Goal: Book appointment/travel/reservation

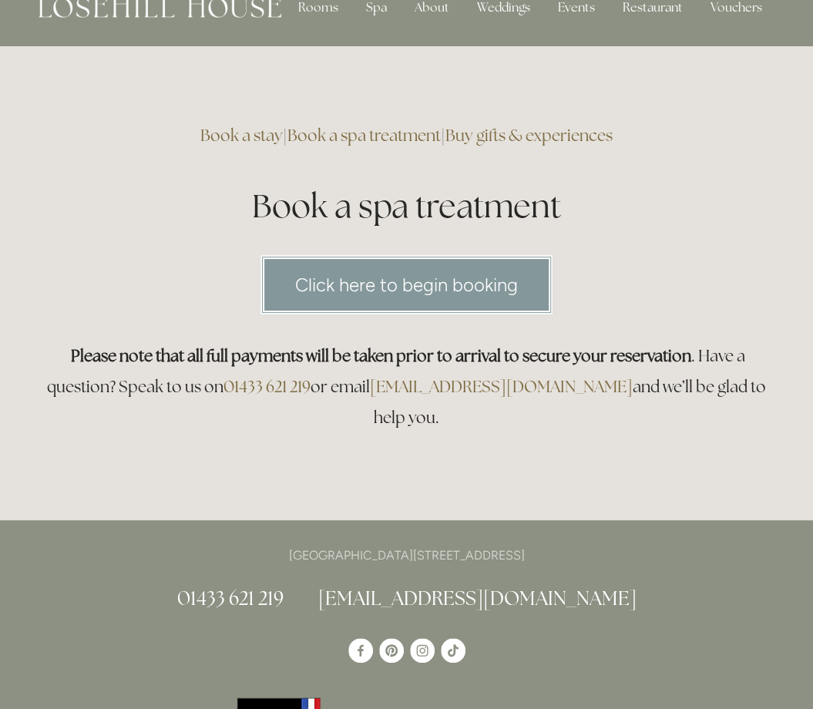
scroll to position [62, 0]
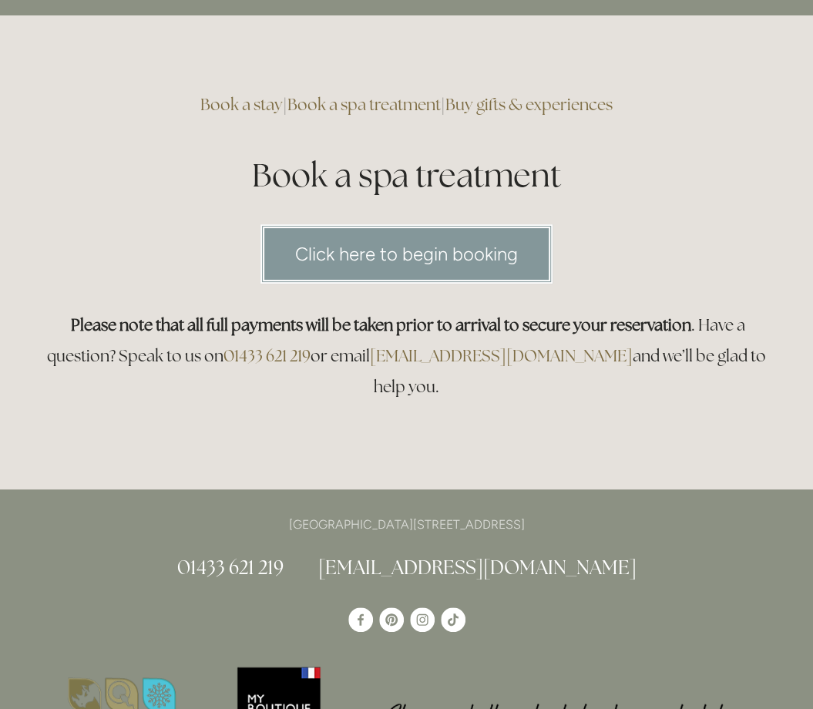
click at [419, 254] on link "Click here to begin booking" at bounding box center [406, 253] width 292 height 59
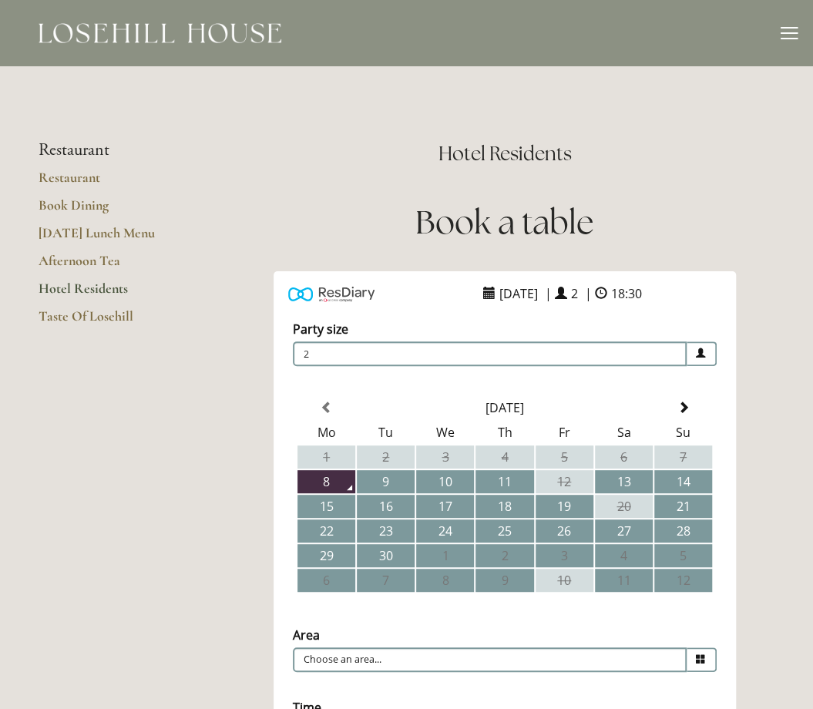
drag, startPoint x: 0, startPoint y: 0, endPoint x: 485, endPoint y: 445, distance: 658.3
click at [485, 445] on td "4" at bounding box center [504, 456] width 58 height 23
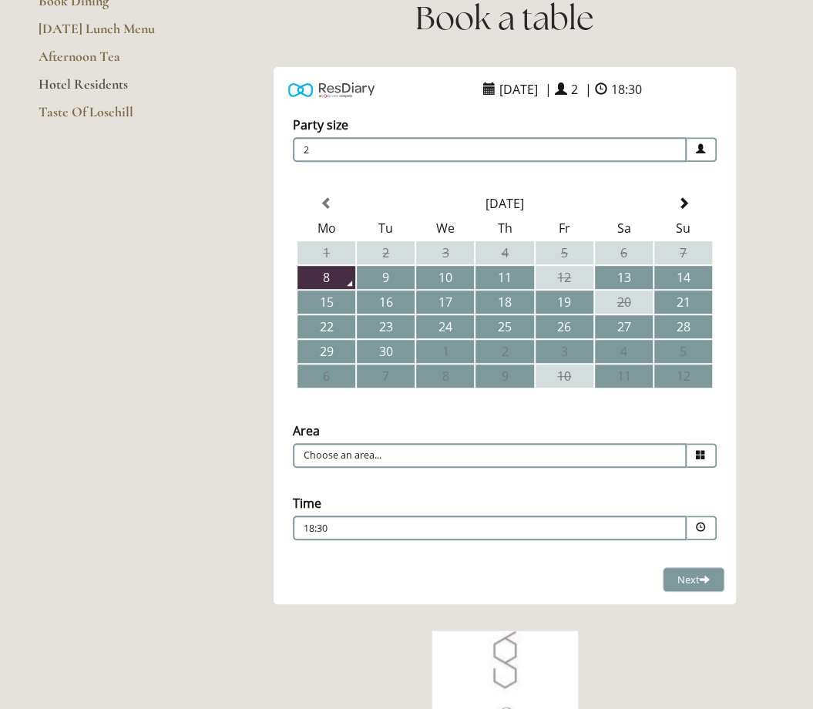
scroll to position [216, 0]
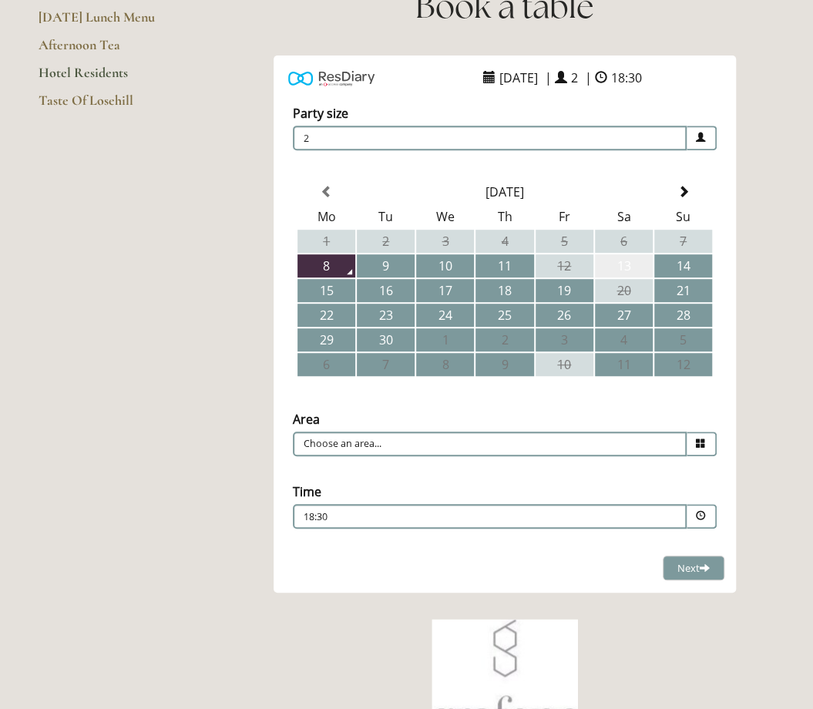
click at [626, 266] on td "13" at bounding box center [624, 265] width 58 height 23
click at [677, 269] on td "14" at bounding box center [683, 265] width 58 height 23
click at [740, 10] on h1 "Book a table" at bounding box center [505, 6] width 540 height 45
